Goal: Task Accomplishment & Management: Use online tool/utility

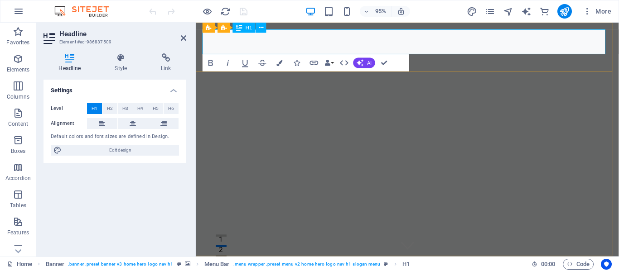
click at [260, 27] on icon at bounding box center [261, 27] width 5 height 9
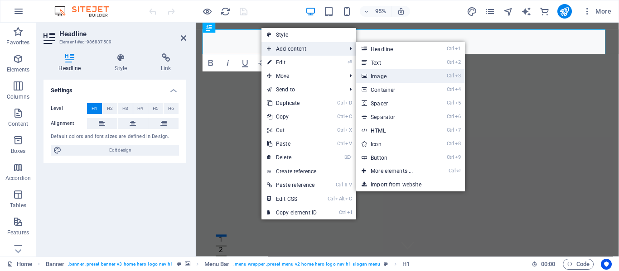
click at [389, 79] on link "Ctrl 3 Image" at bounding box center [393, 76] width 75 height 14
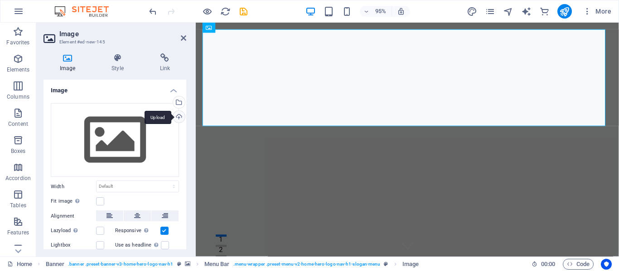
click at [176, 118] on div "Upload" at bounding box center [178, 118] width 14 height 14
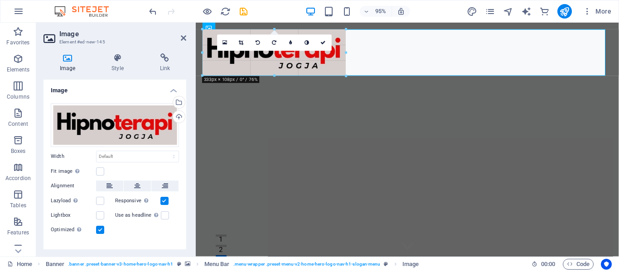
drag, startPoint x: 391, startPoint y: 90, endPoint x: 341, endPoint y: 64, distance: 56.3
type input "333"
select select "px"
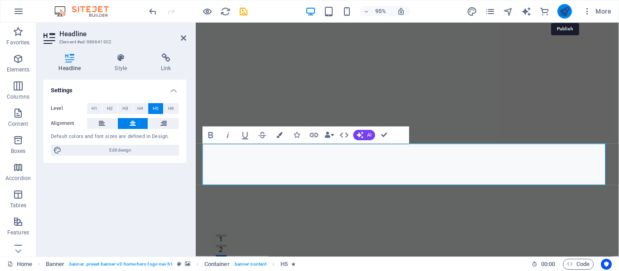
click at [560, 10] on icon "publish" at bounding box center [564, 11] width 10 height 10
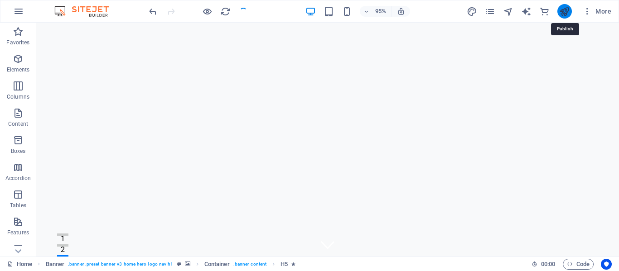
checkbox input "false"
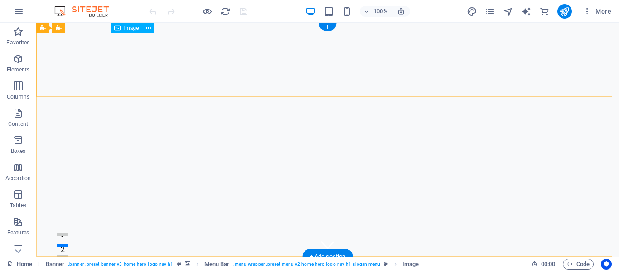
select select "px"
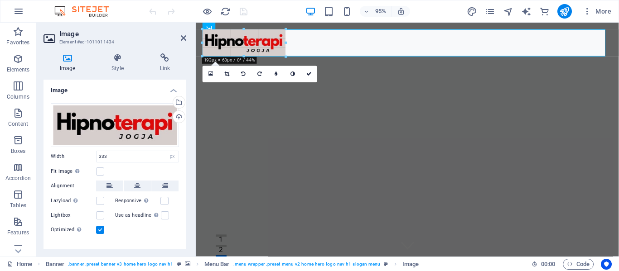
drag, startPoint x: 346, startPoint y: 77, endPoint x: 280, endPoint y: 57, distance: 68.2
type input "193"
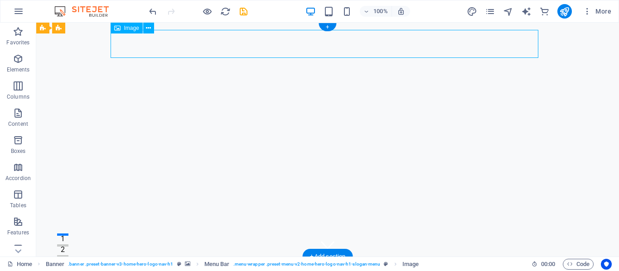
select select "px"
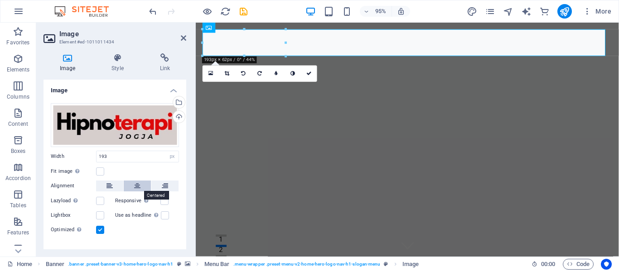
click at [135, 183] on icon at bounding box center [137, 186] width 6 height 11
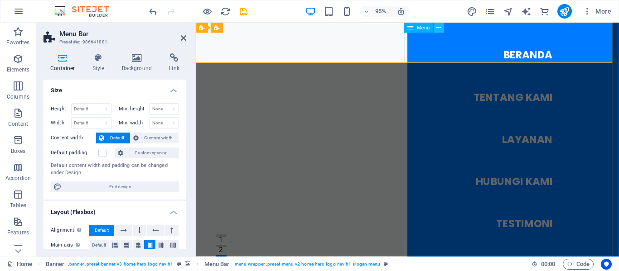
click at [439, 29] on icon at bounding box center [439, 27] width 5 height 9
click at [438, 27] on icon at bounding box center [439, 27] width 5 height 9
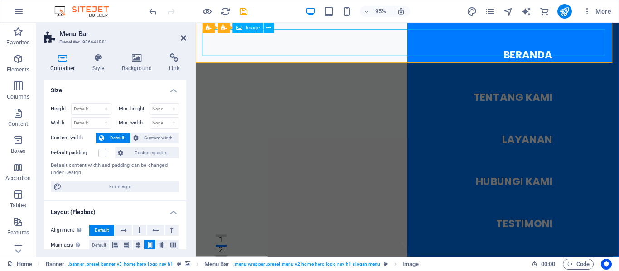
select select "px"
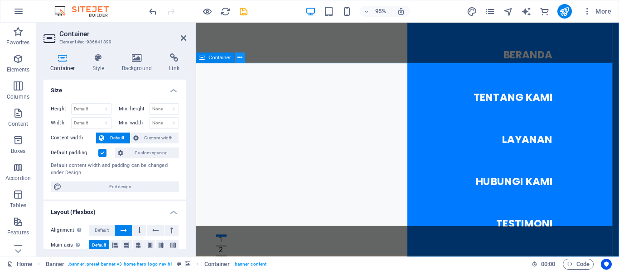
click at [240, 58] on icon at bounding box center [240, 57] width 5 height 9
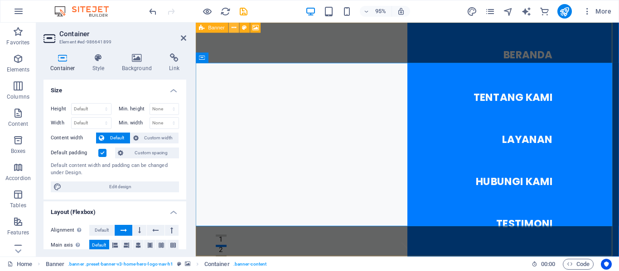
click at [232, 27] on icon at bounding box center [233, 27] width 5 height 9
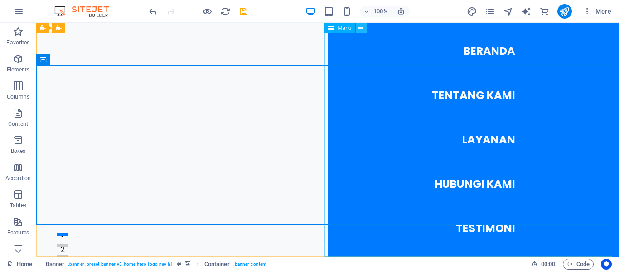
click at [361, 27] on icon at bounding box center [360, 29] width 5 height 10
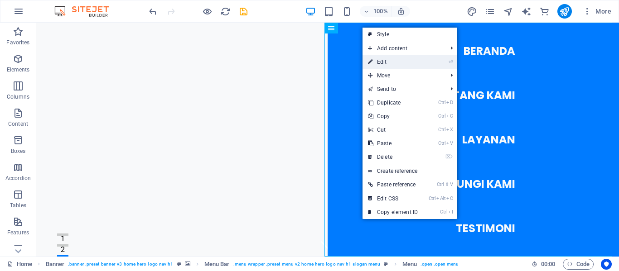
click at [408, 60] on link "⏎ Edit" at bounding box center [392, 62] width 61 height 14
select select
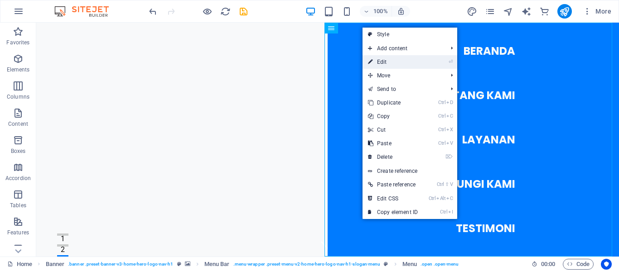
select select
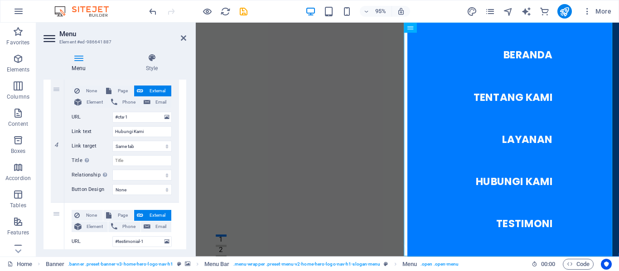
scroll to position [462, 0]
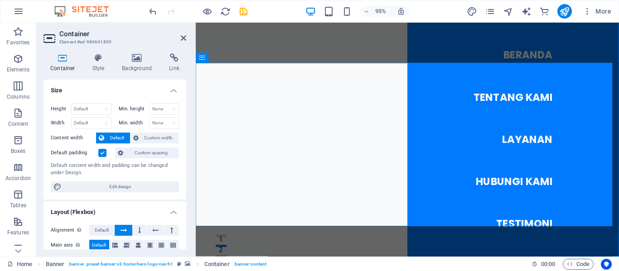
click at [347, 23] on img "1/1" at bounding box center [415, 23] width 438 height 0
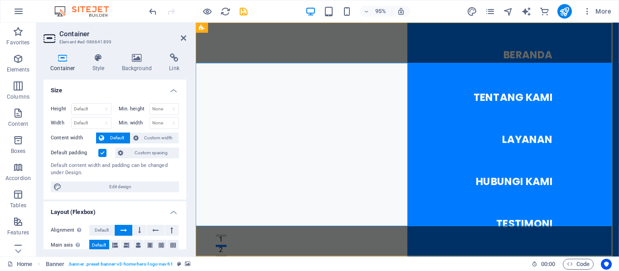
click at [347, 23] on img "1/1" at bounding box center [415, 23] width 438 height 0
select select "vh"
select select "header"
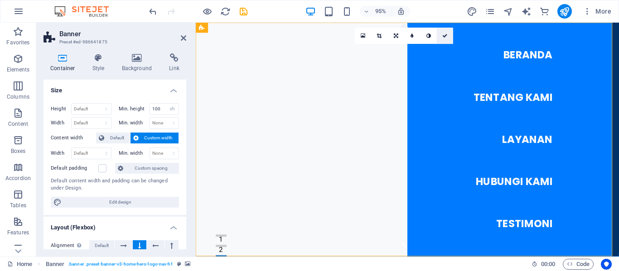
click at [444, 35] on icon at bounding box center [444, 36] width 5 height 5
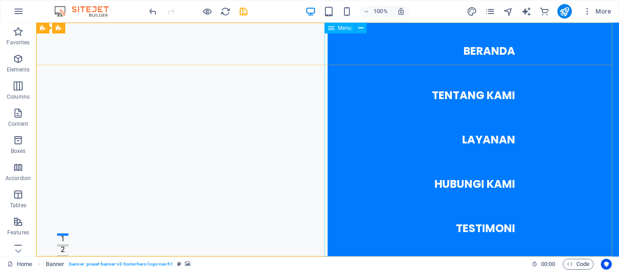
click at [331, 29] on icon at bounding box center [331, 28] width 6 height 11
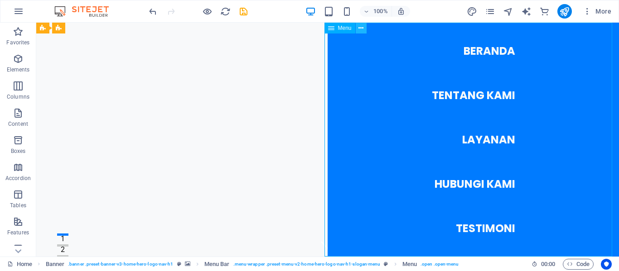
click at [363, 26] on icon at bounding box center [360, 29] width 5 height 10
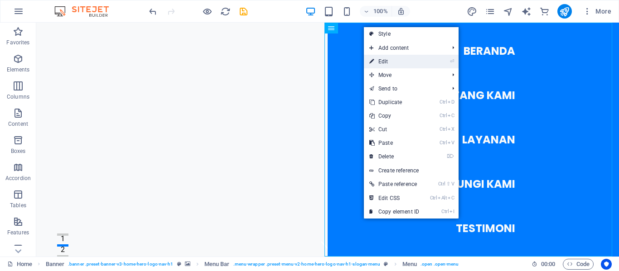
click at [384, 61] on link "⏎ Edit" at bounding box center [394, 62] width 61 height 14
select select
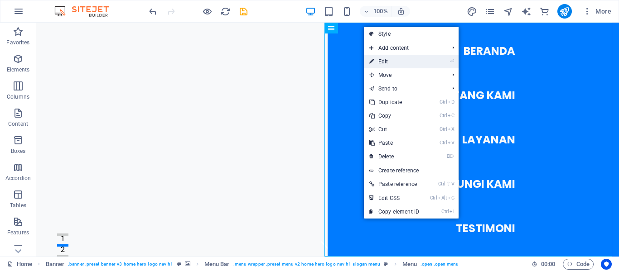
select select
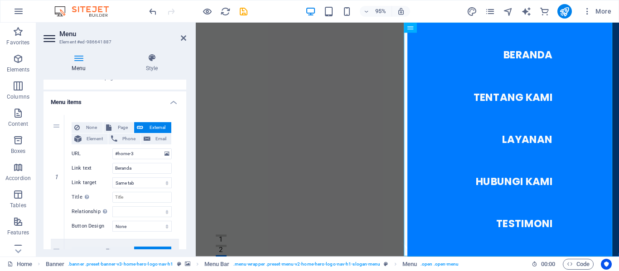
scroll to position [0, 0]
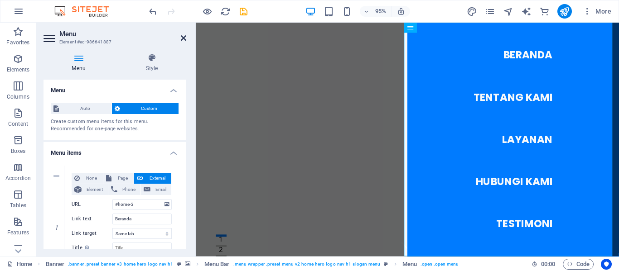
click at [183, 36] on icon at bounding box center [183, 37] width 5 height 7
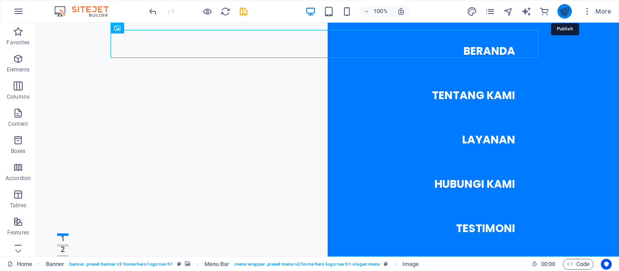
click at [569, 8] on icon "publish" at bounding box center [564, 11] width 10 height 10
checkbox input "false"
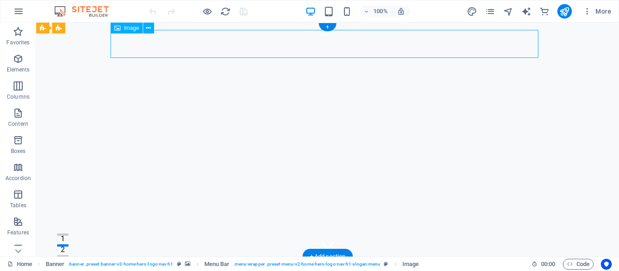
select select "px"
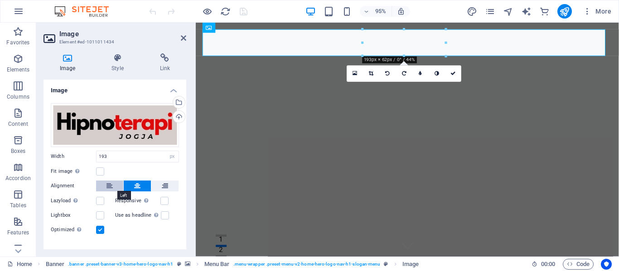
click at [108, 184] on icon at bounding box center [109, 186] width 6 height 11
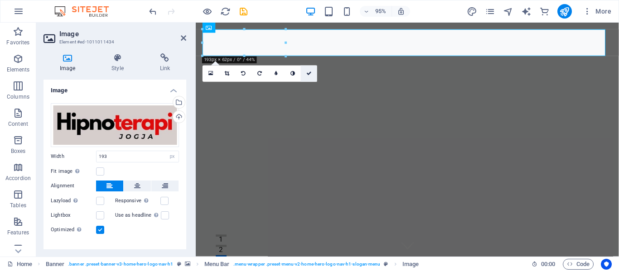
click at [311, 72] on icon at bounding box center [308, 73] width 5 height 5
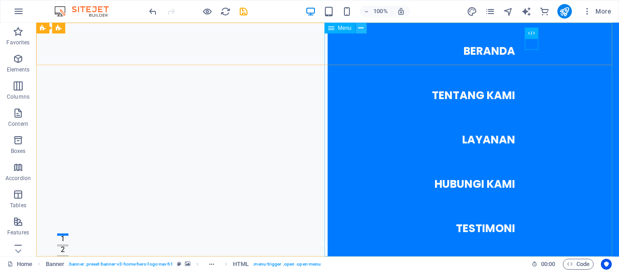
click at [362, 29] on icon at bounding box center [360, 29] width 5 height 10
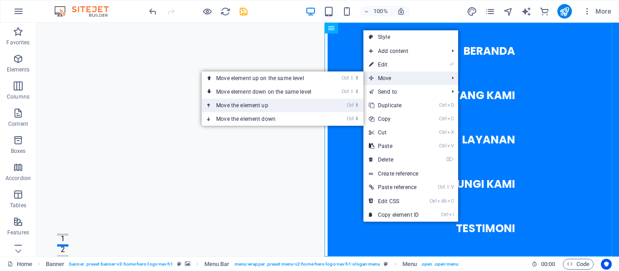
click at [263, 103] on link "Ctrl ⬆ Move the element up" at bounding box center [266, 106] width 128 height 14
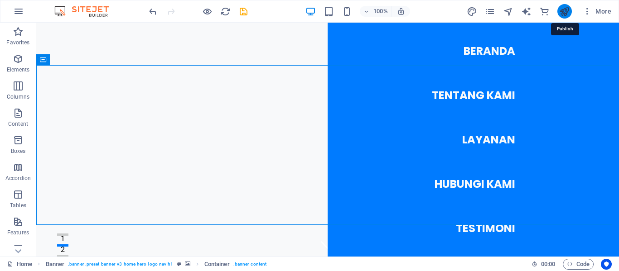
click at [564, 7] on icon "publish" at bounding box center [564, 11] width 10 height 10
checkbox input "false"
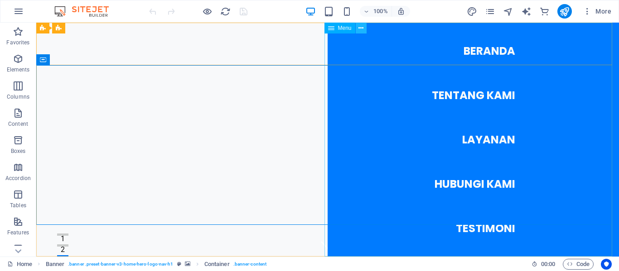
click at [361, 27] on icon at bounding box center [360, 29] width 5 height 10
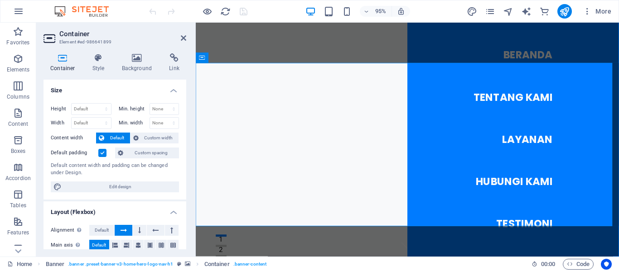
click at [177, 42] on header "Container Element #ed-986641899" at bounding box center [114, 35] width 143 height 24
click at [185, 37] on icon at bounding box center [183, 37] width 5 height 7
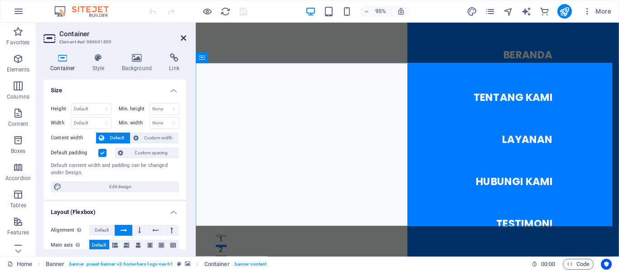
click at [183, 34] on icon at bounding box center [183, 37] width 5 height 7
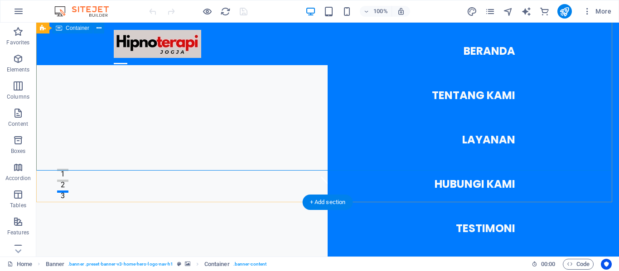
scroll to position [46, 0]
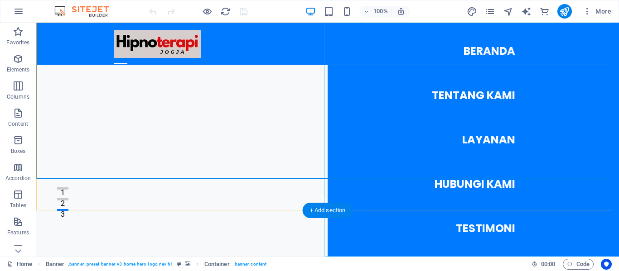
click at [390, 60] on nav "Beranda Tentang Kami Layanan Hubungi Kami Testimoni" at bounding box center [473, 140] width 291 height 234
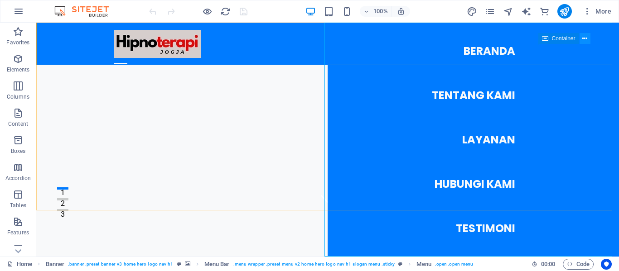
click at [585, 38] on icon at bounding box center [584, 39] width 5 height 10
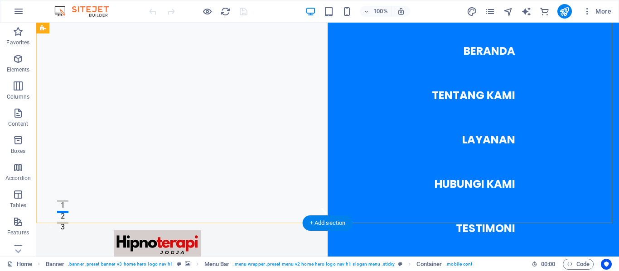
scroll to position [0, 0]
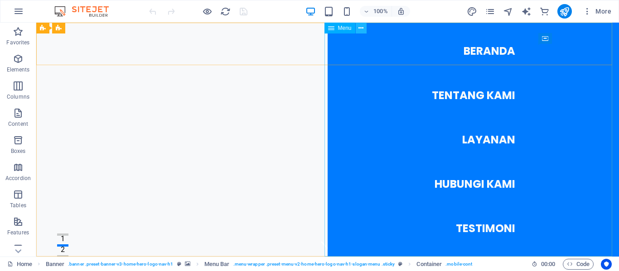
click at [361, 27] on icon at bounding box center [360, 29] width 5 height 10
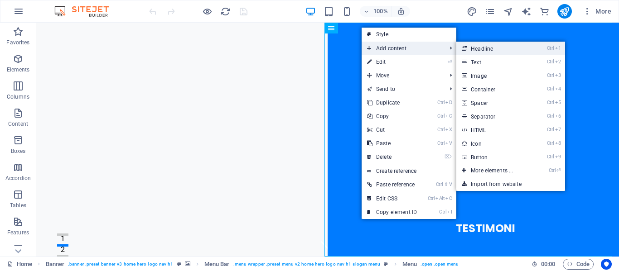
click at [485, 46] on link "Ctrl 1 Headline" at bounding box center [493, 49] width 75 height 14
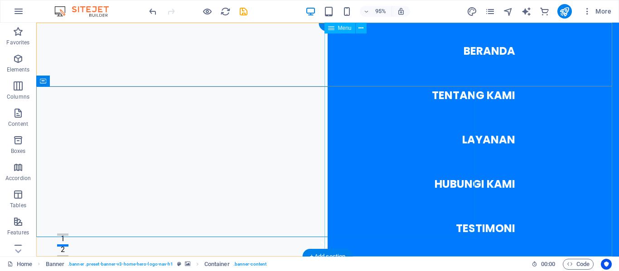
click at [361, 115] on nav "Beranda Tentang Kami Layanan Hubungi Kami Testimoni" at bounding box center [473, 140] width 291 height 234
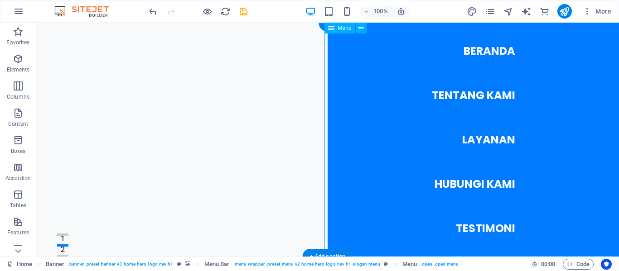
click at [361, 115] on nav "Beranda Tentang Kami Layanan Hubungi Kami Testimoni" at bounding box center [473, 140] width 291 height 234
select select
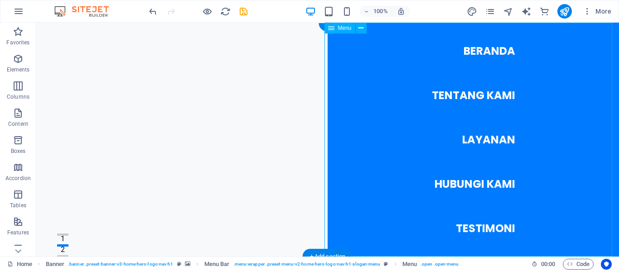
select select
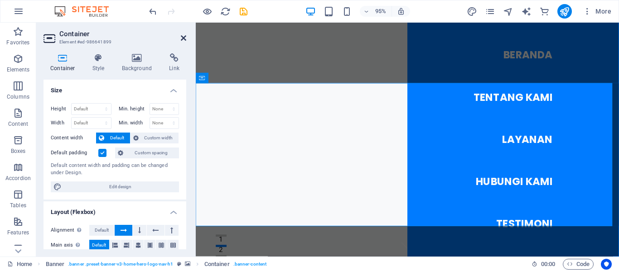
click at [184, 38] on icon at bounding box center [183, 37] width 5 height 7
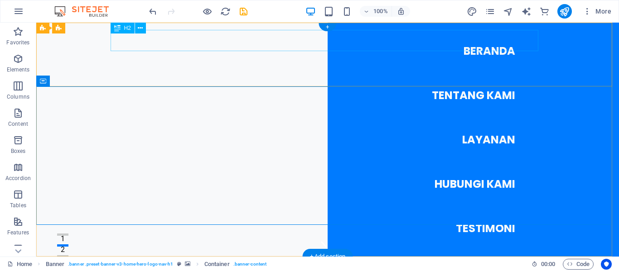
click at [184, 264] on div "New headline" at bounding box center [328, 274] width 428 height 21
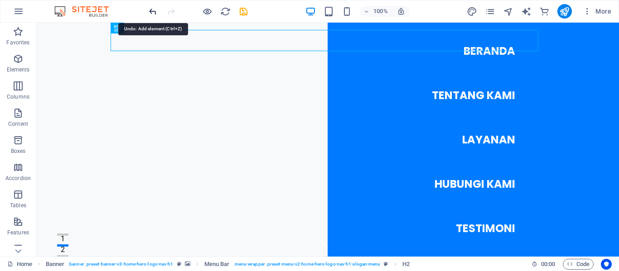
click at [151, 9] on icon "undo" at bounding box center [153, 11] width 10 height 10
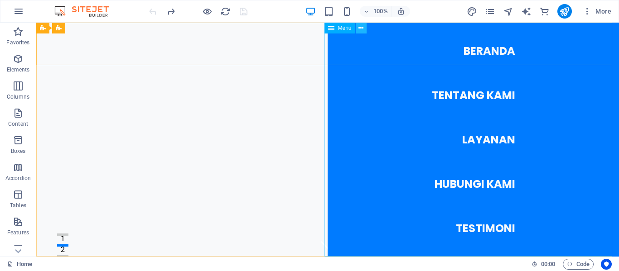
click at [361, 28] on icon at bounding box center [360, 29] width 5 height 10
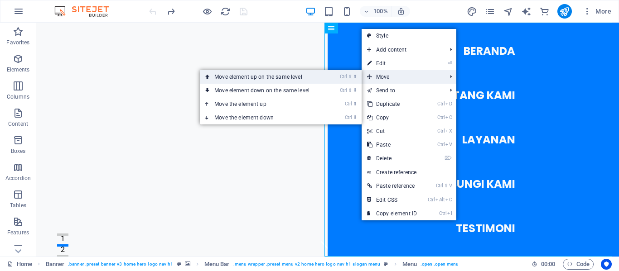
click at [302, 77] on link "Ctrl ⇧ ⬆ Move element up on the same level" at bounding box center [264, 77] width 128 height 14
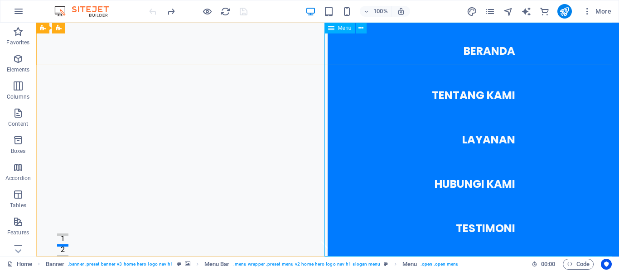
click at [329, 29] on icon at bounding box center [331, 28] width 6 height 11
click at [362, 31] on icon at bounding box center [360, 29] width 5 height 10
click at [323, 252] on div "+ Add section" at bounding box center [328, 256] width 50 height 15
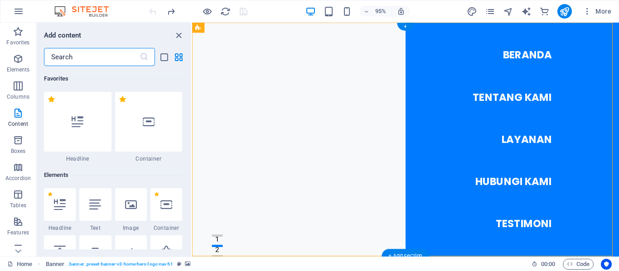
scroll to position [1585, 0]
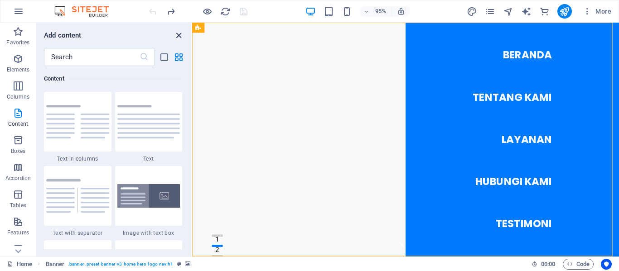
click at [179, 36] on icon "close panel" at bounding box center [178, 35] width 10 height 10
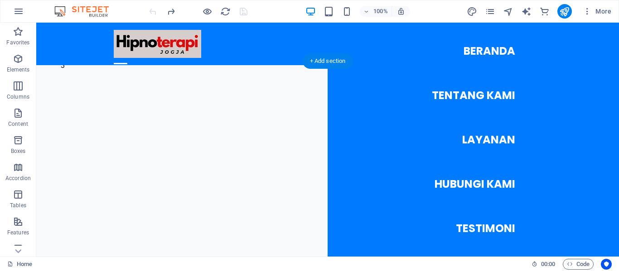
scroll to position [194, 0]
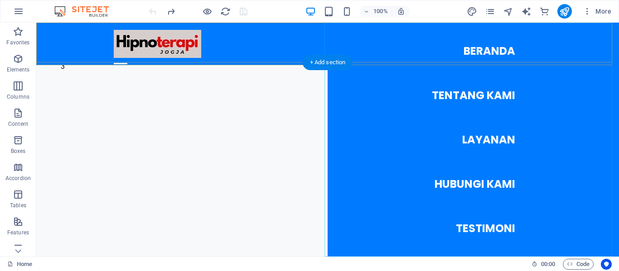
click at [395, 157] on nav "Beranda Tentang Kami Layanan Hubungi Kami Testimoni" at bounding box center [473, 140] width 291 height 234
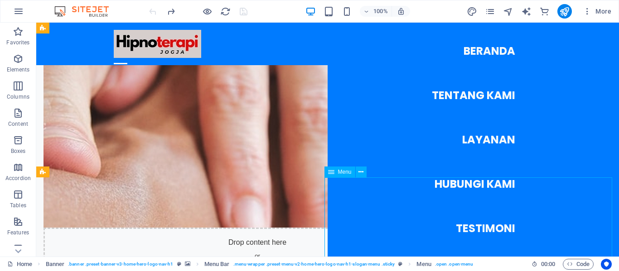
scroll to position [444, 0]
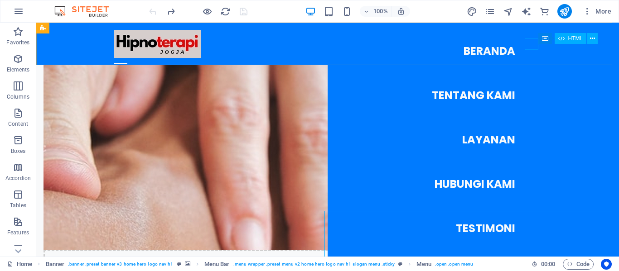
click at [127, 58] on div at bounding box center [121, 63] width 14 height 11
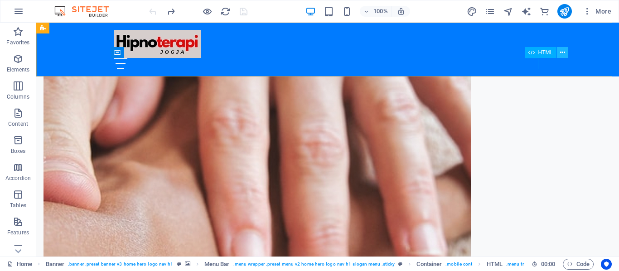
click at [562, 53] on icon at bounding box center [562, 53] width 5 height 10
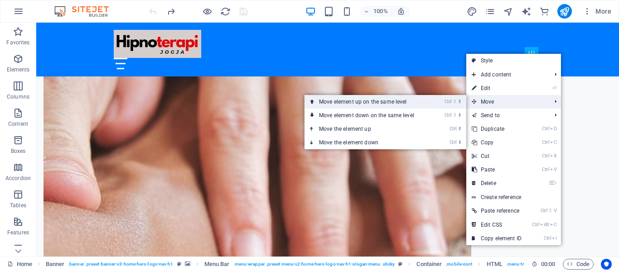
click at [444, 103] on li "Ctrl ⇧ ⬆ Move element up on the same level" at bounding box center [385, 102] width 162 height 14
click at [400, 104] on link "Ctrl ⇧ ⬆ Move element up on the same level" at bounding box center [368, 102] width 128 height 14
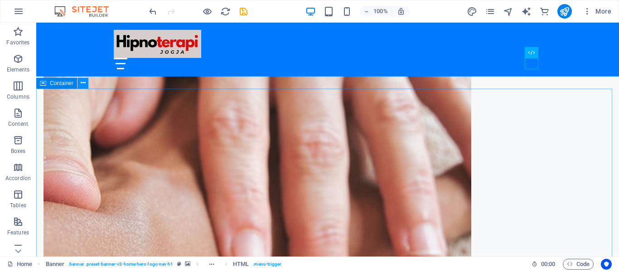
click at [83, 82] on icon at bounding box center [83, 83] width 5 height 10
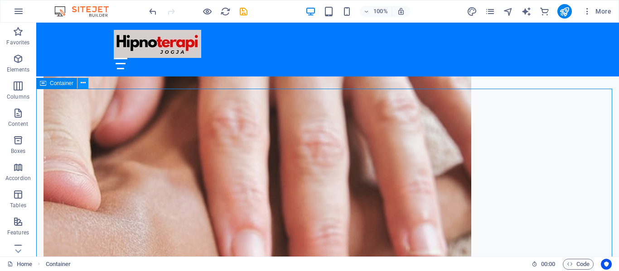
click at [82, 85] on icon at bounding box center [83, 83] width 5 height 10
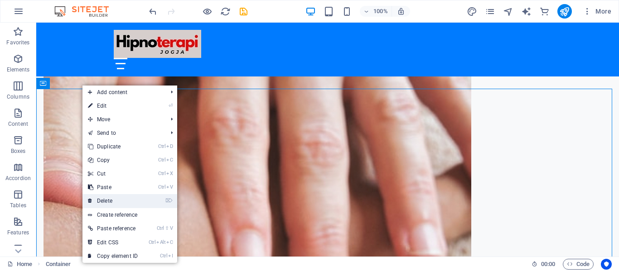
click at [111, 199] on link "⌦ Delete" at bounding box center [112, 201] width 61 height 14
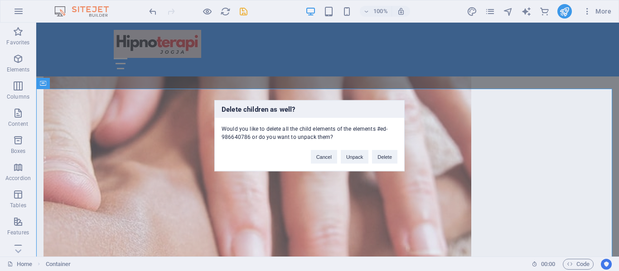
click at [153, 12] on div "Delete children as well? Would you like to delete all the child elements of the…" at bounding box center [309, 135] width 619 height 271
click at [328, 155] on button "Cancel" at bounding box center [324, 157] width 26 height 14
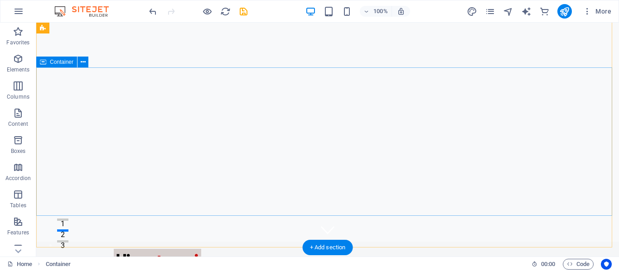
scroll to position [0, 0]
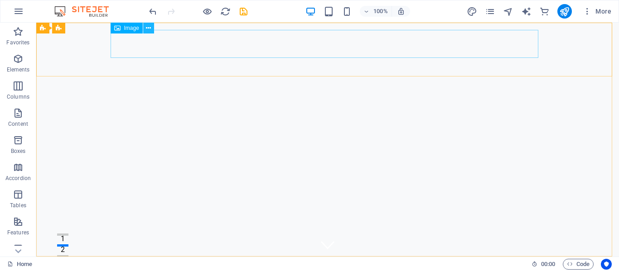
click at [148, 25] on icon at bounding box center [148, 29] width 5 height 10
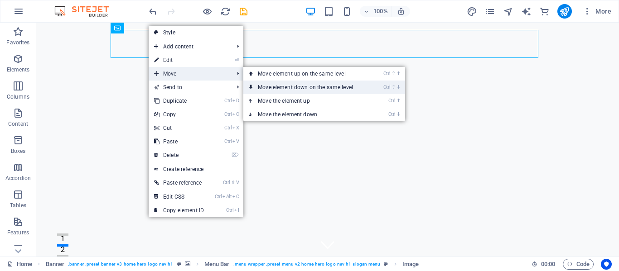
click at [272, 86] on link "Ctrl ⇧ ⬇ Move element down on the same level" at bounding box center [307, 88] width 128 height 14
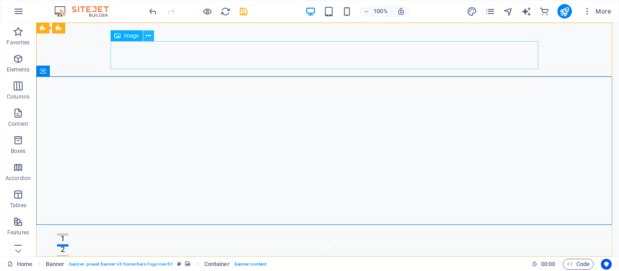
click at [149, 35] on icon at bounding box center [148, 36] width 5 height 10
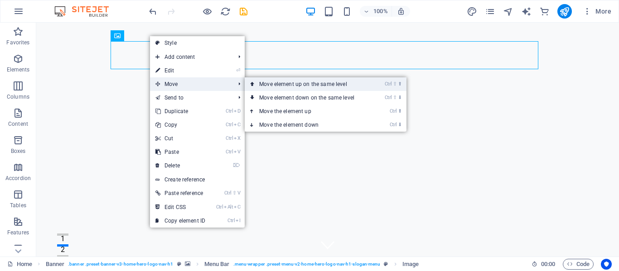
click at [279, 85] on link "Ctrl ⇧ ⬆ Move element up on the same level" at bounding box center [309, 84] width 128 height 14
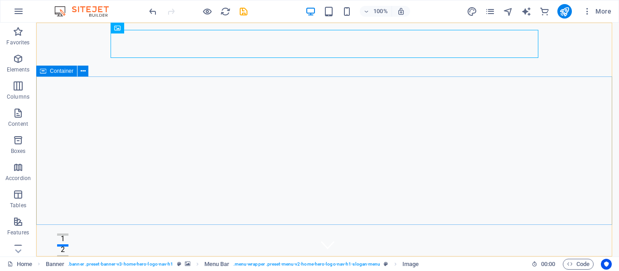
click at [59, 73] on span "Container" at bounding box center [62, 70] width 24 height 5
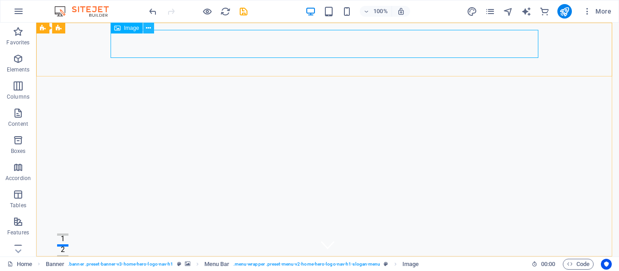
click at [149, 28] on icon at bounding box center [148, 29] width 5 height 10
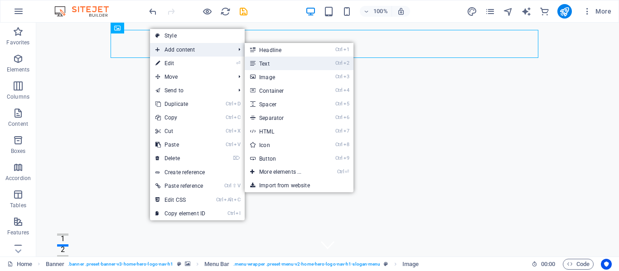
click at [264, 59] on link "Ctrl 2 Text" at bounding box center [282, 64] width 75 height 14
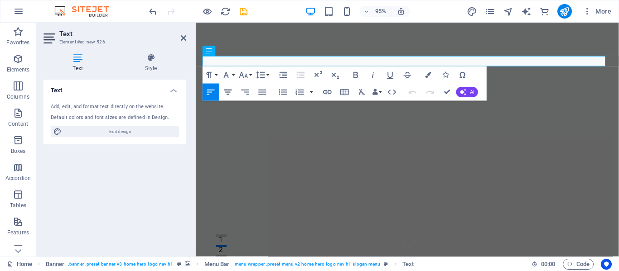
click at [228, 91] on icon "button" at bounding box center [228, 92] width 10 height 10
click at [208, 90] on icon "button" at bounding box center [211, 92] width 8 height 5
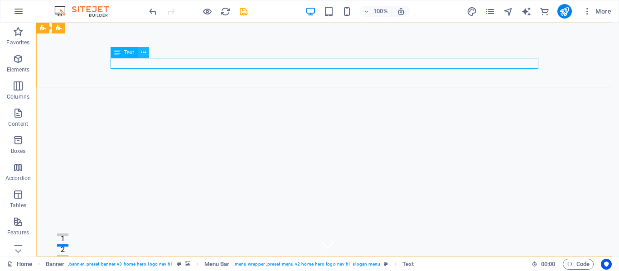
click at [144, 53] on icon at bounding box center [143, 53] width 5 height 10
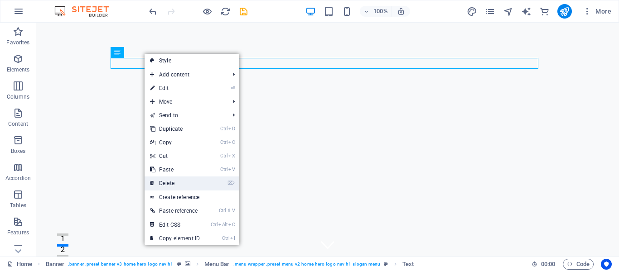
click at [176, 181] on link "⌦ Delete" at bounding box center [175, 184] width 61 height 14
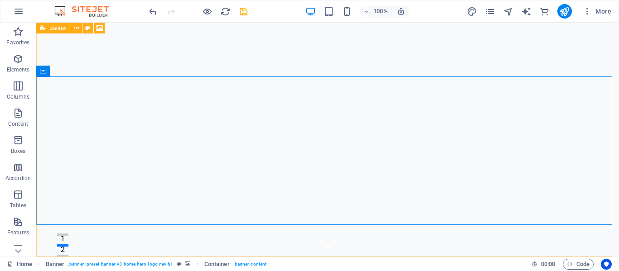
click at [42, 29] on icon at bounding box center [43, 28] width 6 height 11
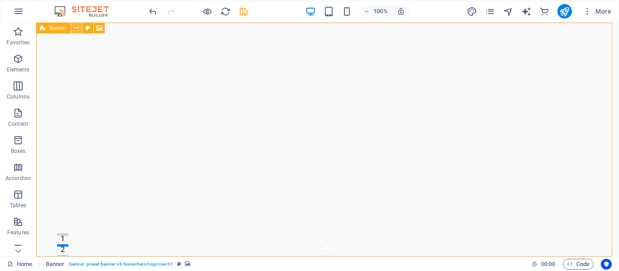
click at [79, 27] on icon at bounding box center [76, 29] width 5 height 10
click at [100, 27] on icon at bounding box center [98, 29] width 5 height 10
click at [76, 29] on icon at bounding box center [76, 29] width 5 height 10
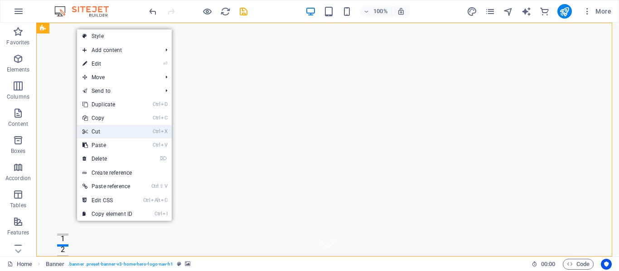
click at [111, 128] on link "Ctrl X Cut" at bounding box center [107, 132] width 61 height 14
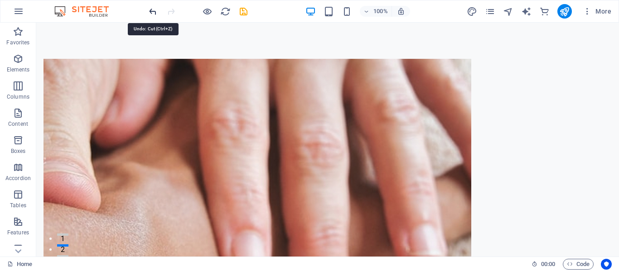
click at [151, 9] on icon "undo" at bounding box center [153, 11] width 10 height 10
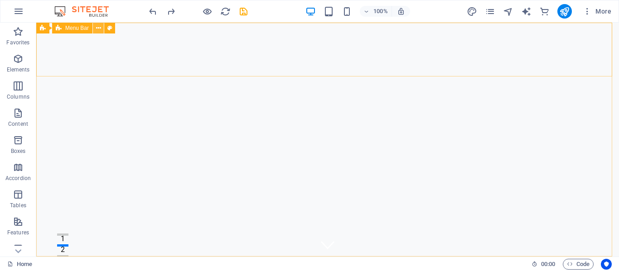
click at [98, 28] on icon at bounding box center [98, 29] width 5 height 10
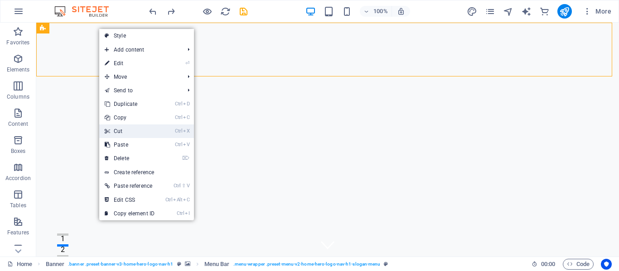
click at [126, 129] on link "Ctrl X Cut" at bounding box center [129, 132] width 61 height 14
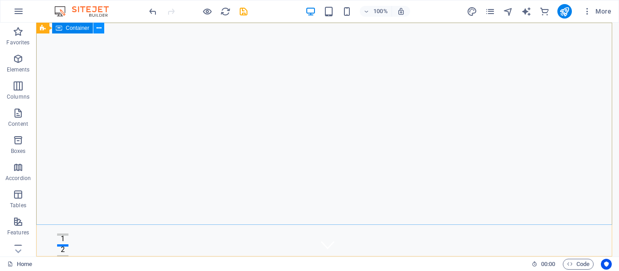
click at [99, 27] on icon at bounding box center [98, 29] width 5 height 10
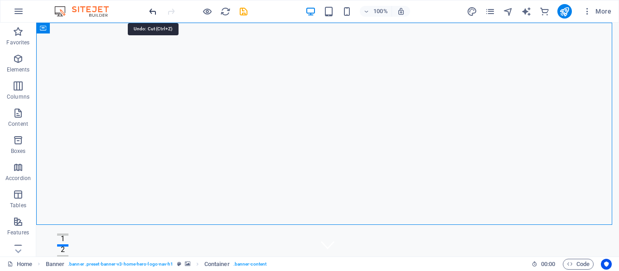
click at [154, 13] on icon "undo" at bounding box center [153, 11] width 10 height 10
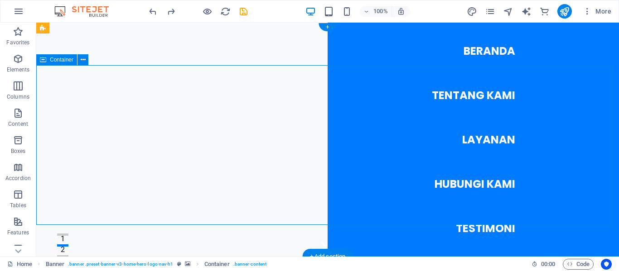
click at [46, 60] on div "Container" at bounding box center [56, 59] width 41 height 11
click at [85, 61] on icon at bounding box center [83, 60] width 5 height 10
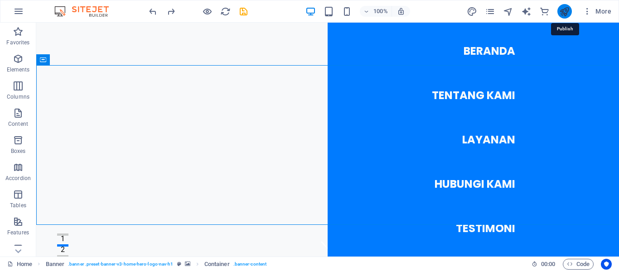
click at [560, 12] on icon "publish" at bounding box center [564, 11] width 10 height 10
checkbox input "false"
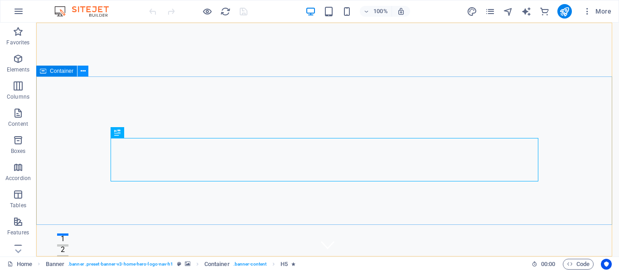
click at [81, 72] on icon at bounding box center [83, 72] width 5 height 10
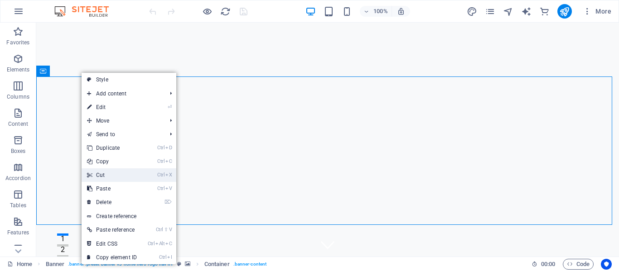
click at [117, 173] on link "Ctrl X Cut" at bounding box center [112, 176] width 61 height 14
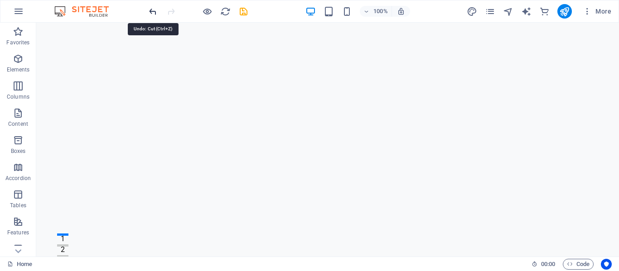
click at [152, 8] on icon "undo" at bounding box center [153, 11] width 10 height 10
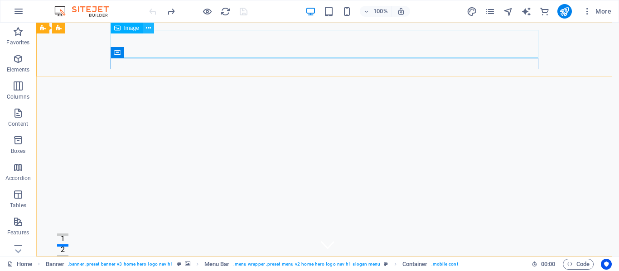
click at [149, 25] on icon at bounding box center [148, 29] width 5 height 10
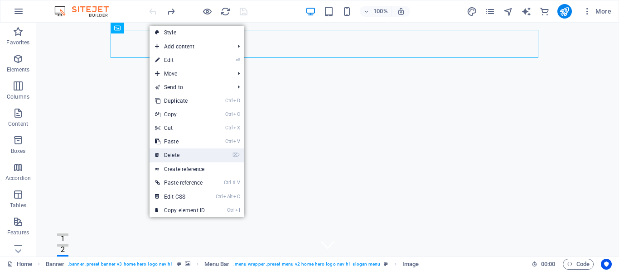
click at [175, 154] on link "⌦ Delete" at bounding box center [179, 156] width 61 height 14
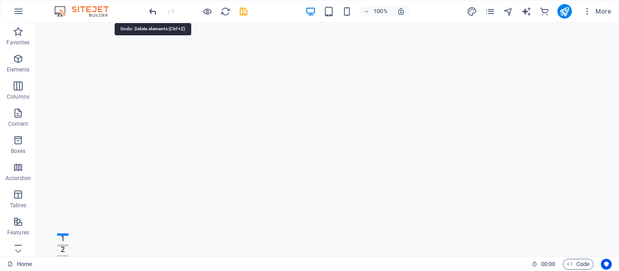
click at [152, 10] on icon "undo" at bounding box center [153, 11] width 10 height 10
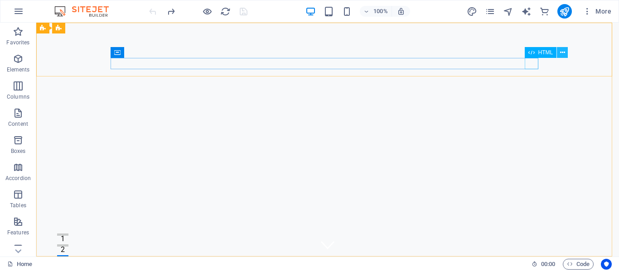
click at [564, 51] on icon at bounding box center [562, 53] width 5 height 10
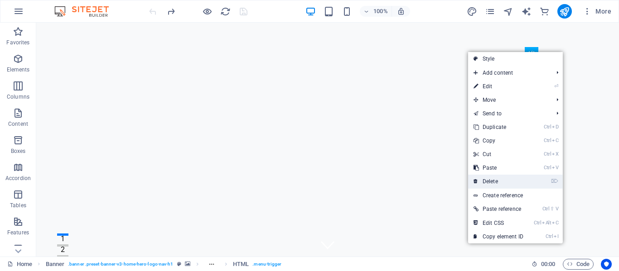
click at [505, 181] on link "⌦ Delete" at bounding box center [498, 182] width 61 height 14
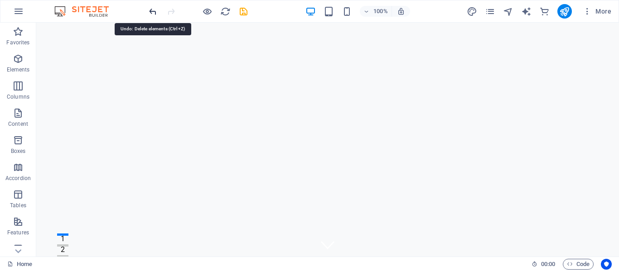
click at [149, 10] on icon "undo" at bounding box center [153, 11] width 10 height 10
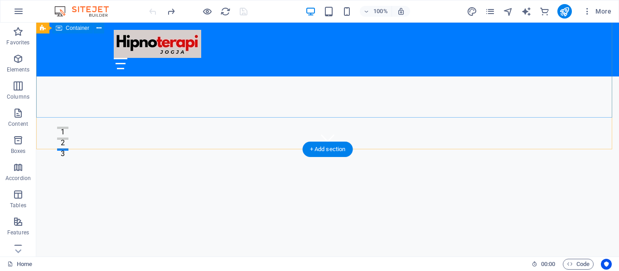
scroll to position [106, 0]
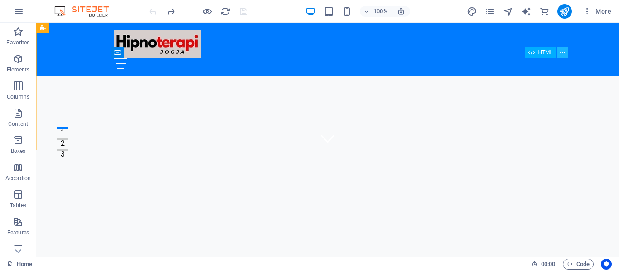
click at [560, 52] on icon at bounding box center [562, 53] width 5 height 10
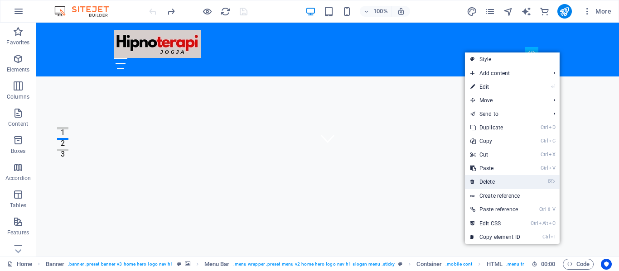
click at [491, 180] on link "⌦ Delete" at bounding box center [495, 182] width 61 height 14
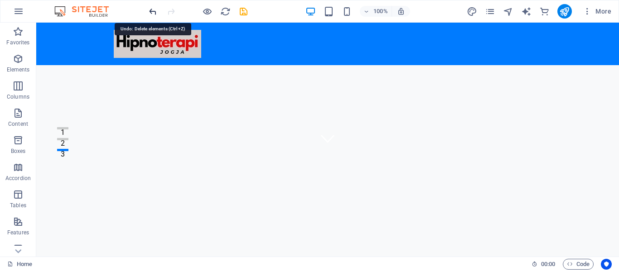
click at [152, 10] on icon "undo" at bounding box center [153, 11] width 10 height 10
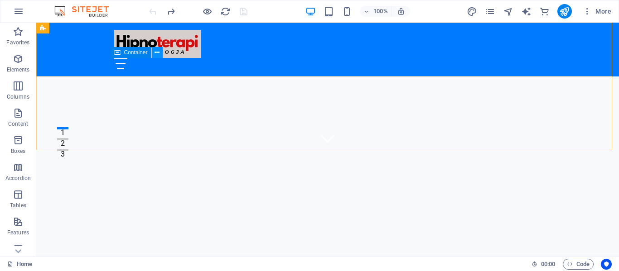
click at [158, 51] on icon at bounding box center [156, 53] width 5 height 10
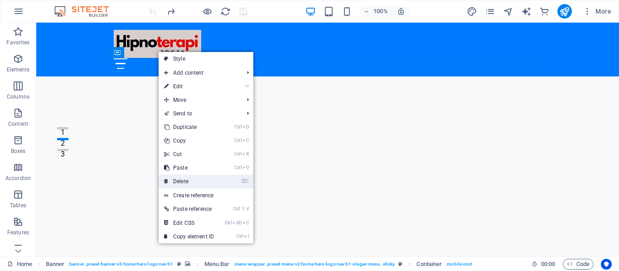
click at [182, 181] on link "⌦ Delete" at bounding box center [189, 182] width 61 height 14
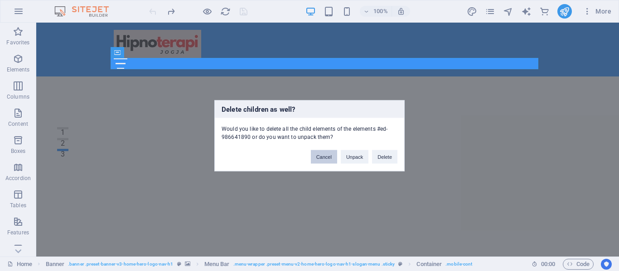
click at [323, 154] on button "Cancel" at bounding box center [324, 157] width 26 height 14
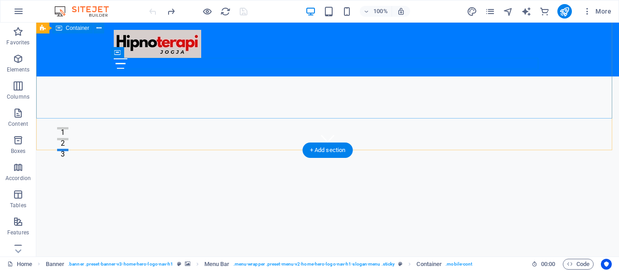
click at [246, 150] on div "SALAM SEHAT JIWA dari Jogja" at bounding box center [327, 238] width 583 height 177
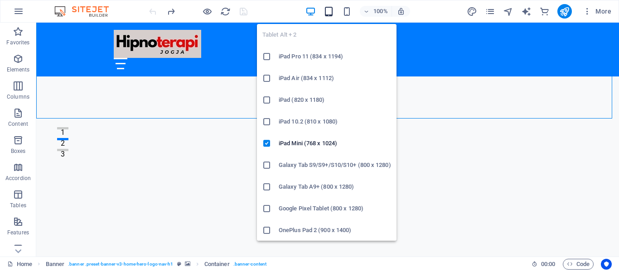
click at [328, 9] on icon "button" at bounding box center [328, 11] width 10 height 10
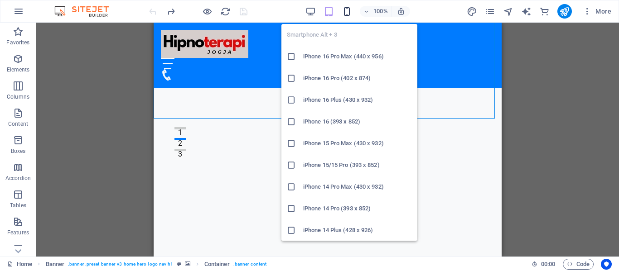
click at [347, 10] on icon "button" at bounding box center [347, 11] width 10 height 10
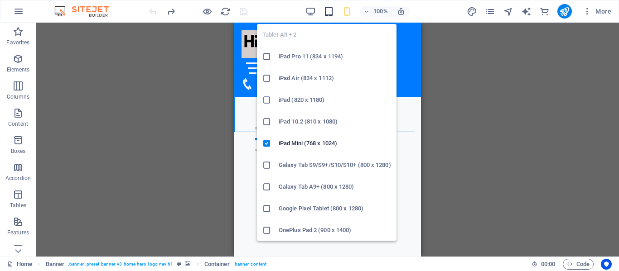
click at [328, 9] on icon "button" at bounding box center [328, 11] width 10 height 10
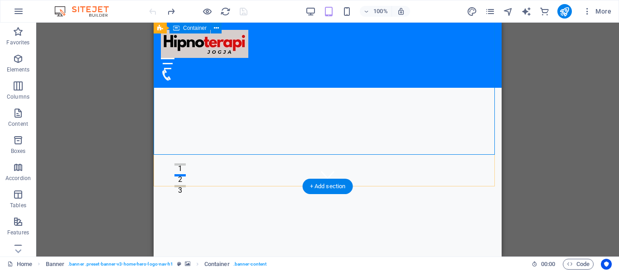
scroll to position [70, 0]
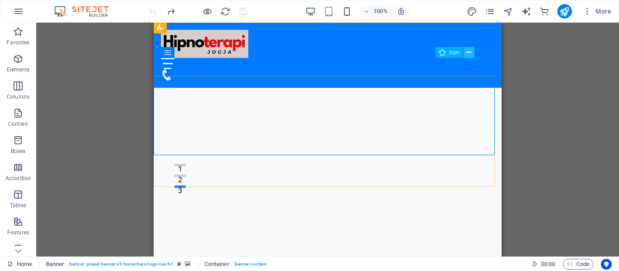
click at [469, 52] on icon at bounding box center [468, 53] width 5 height 10
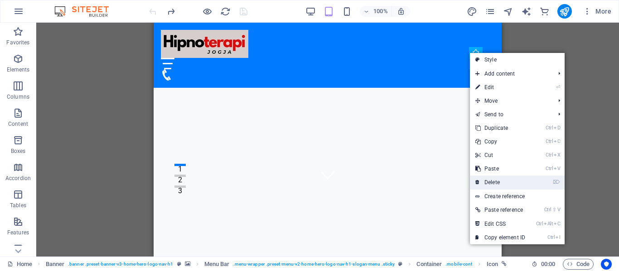
click at [498, 182] on link "⌦ Delete" at bounding box center [500, 183] width 61 height 14
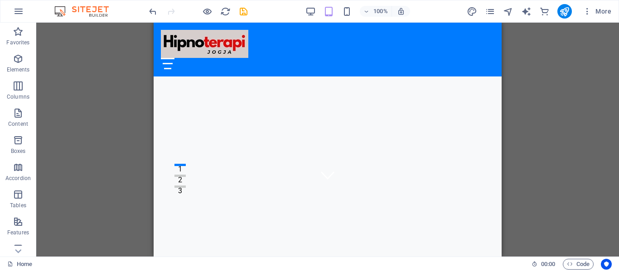
click at [535, 100] on div "H5 Banner Banner Container Menu Bar Container HTML Image Image with text Placeh…" at bounding box center [327, 140] width 583 height 234
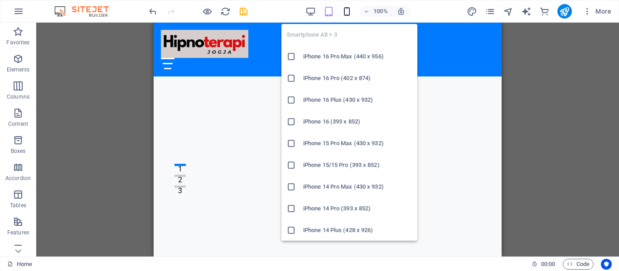
click at [349, 12] on icon "button" at bounding box center [347, 11] width 10 height 10
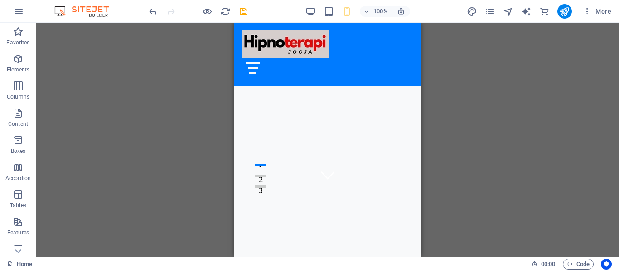
click at [468, 98] on div "H5 Banner Banner Container Menu Bar Container HTML Menu Bar Image Image with te…" at bounding box center [327, 140] width 583 height 234
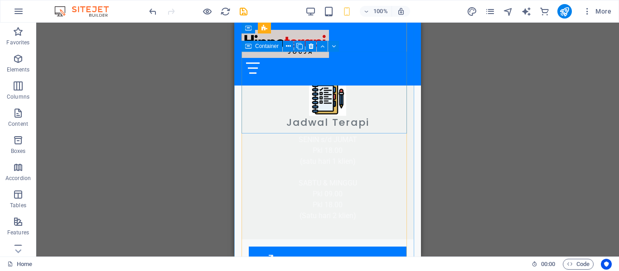
scroll to position [1010, 0]
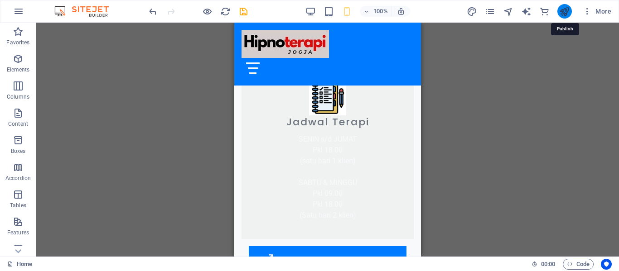
click at [561, 7] on icon "publish" at bounding box center [564, 11] width 10 height 10
checkbox input "false"
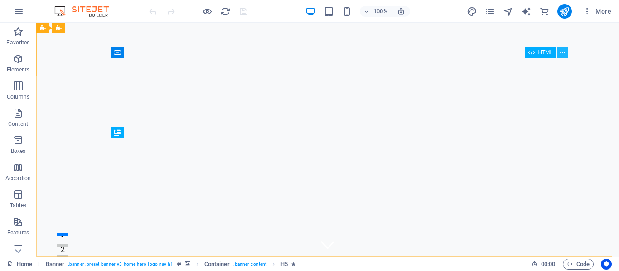
click at [562, 52] on icon at bounding box center [562, 53] width 5 height 10
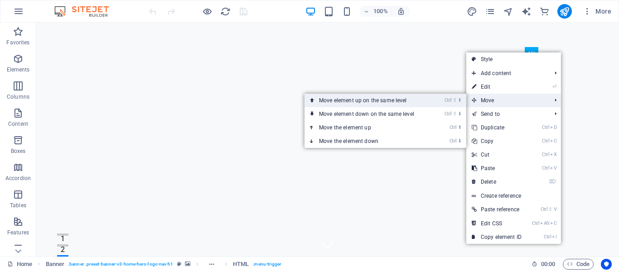
click at [420, 98] on link "Ctrl ⇧ ⬆ Move element up on the same level" at bounding box center [368, 101] width 128 height 14
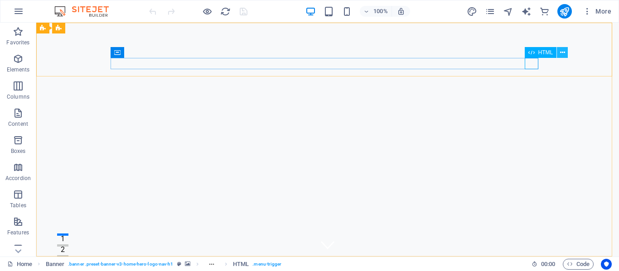
click at [564, 51] on icon at bounding box center [562, 53] width 5 height 10
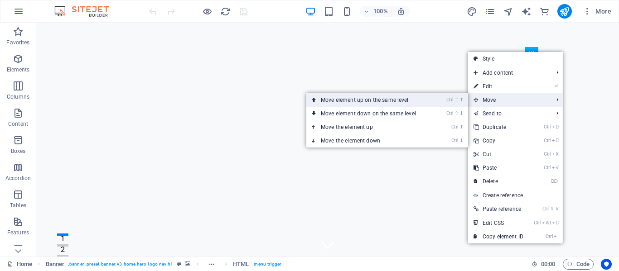
click at [425, 101] on link "Ctrl ⇧ ⬆ Move element up on the same level" at bounding box center [370, 100] width 128 height 14
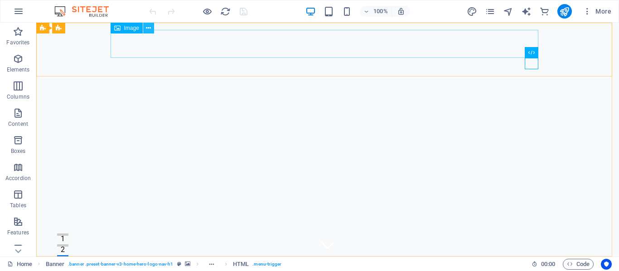
click at [149, 27] on icon at bounding box center [148, 29] width 5 height 10
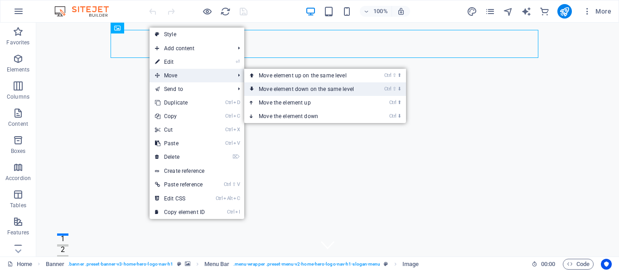
click at [275, 87] on link "Ctrl ⇧ ⬇ Move element down on the same level" at bounding box center [308, 89] width 128 height 14
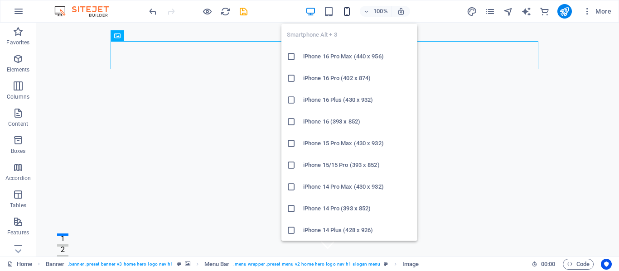
click at [348, 6] on icon "button" at bounding box center [347, 11] width 10 height 10
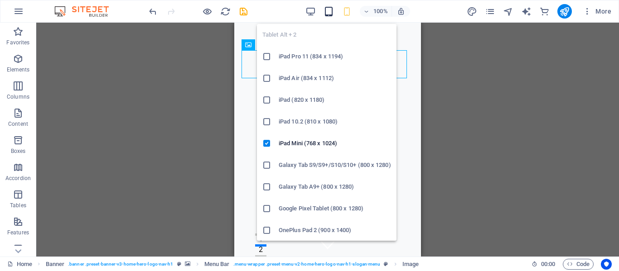
click at [329, 12] on icon "button" at bounding box center [328, 11] width 10 height 10
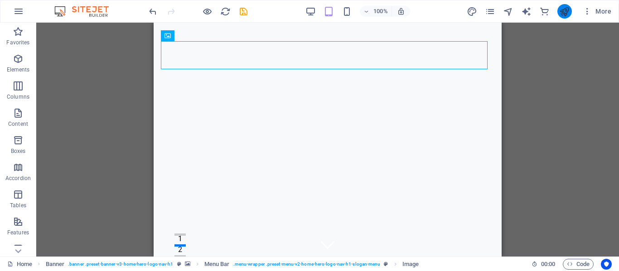
click at [564, 5] on button "publish" at bounding box center [564, 11] width 14 height 14
checkbox input "false"
